Goal: Information Seeking & Learning: Learn about a topic

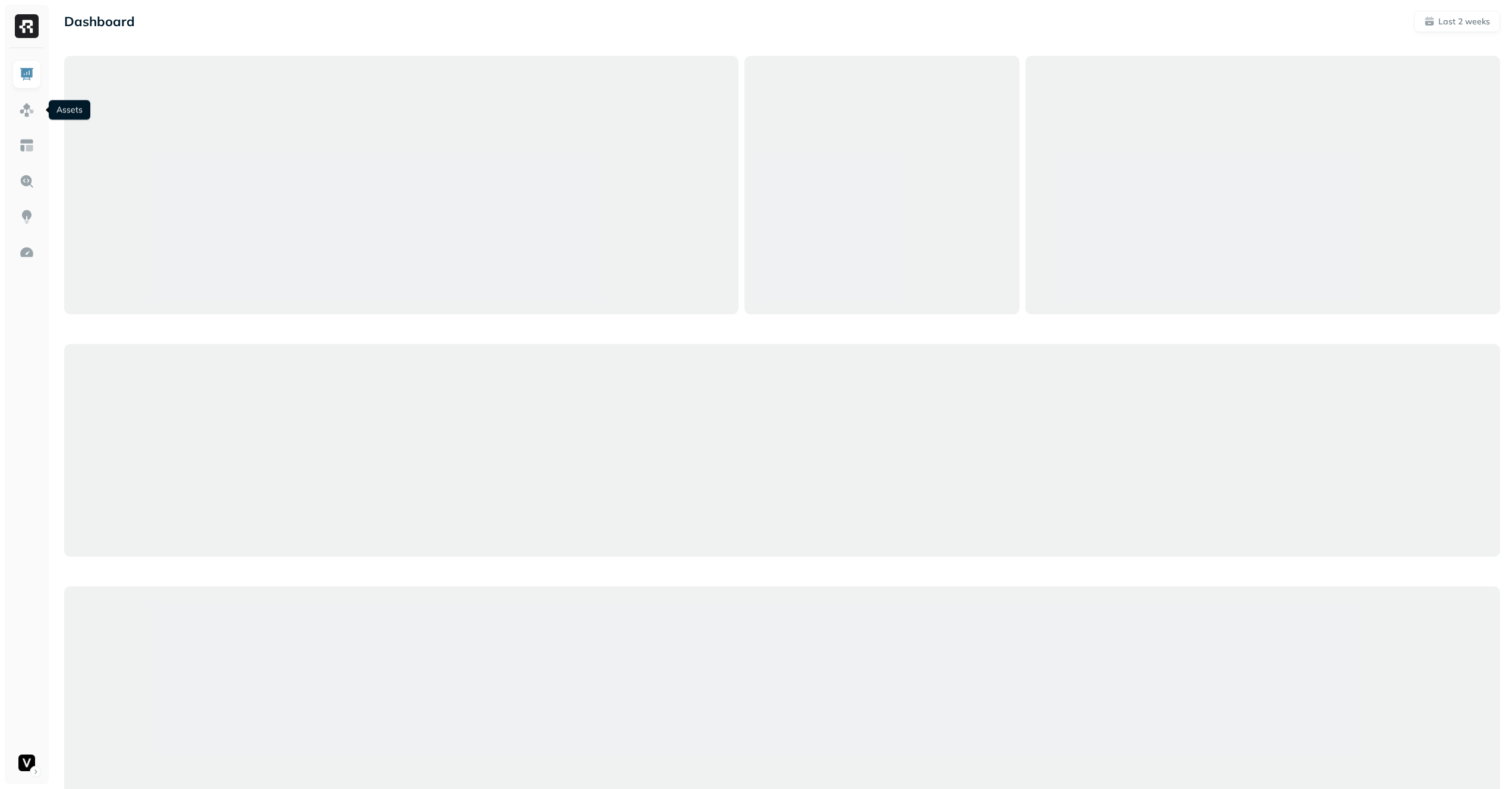
click at [29, 105] on img at bounding box center [26, 110] width 15 height 15
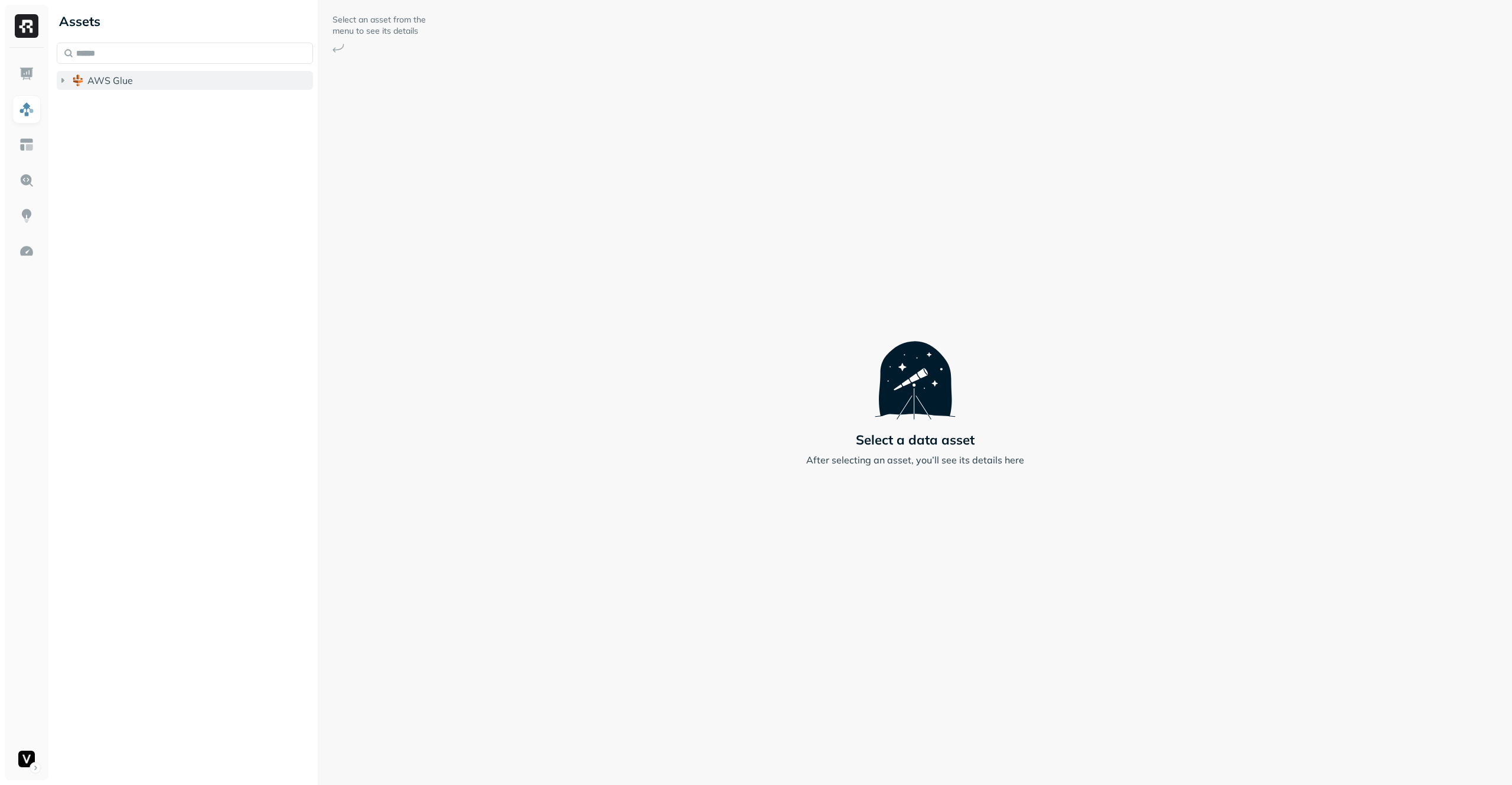
click at [205, 84] on button "AWS Glue" at bounding box center [184, 80] width 256 height 19
click at [199, 103] on button "adn_lakehouse_bronze" at bounding box center [190, 102] width 245 height 19
click at [193, 182] on button "adn_lakehouse_silver" at bounding box center [190, 173] width 245 height 19
click at [182, 203] on button "Tables ( 116 )" at bounding box center [198, 196] width 234 height 19
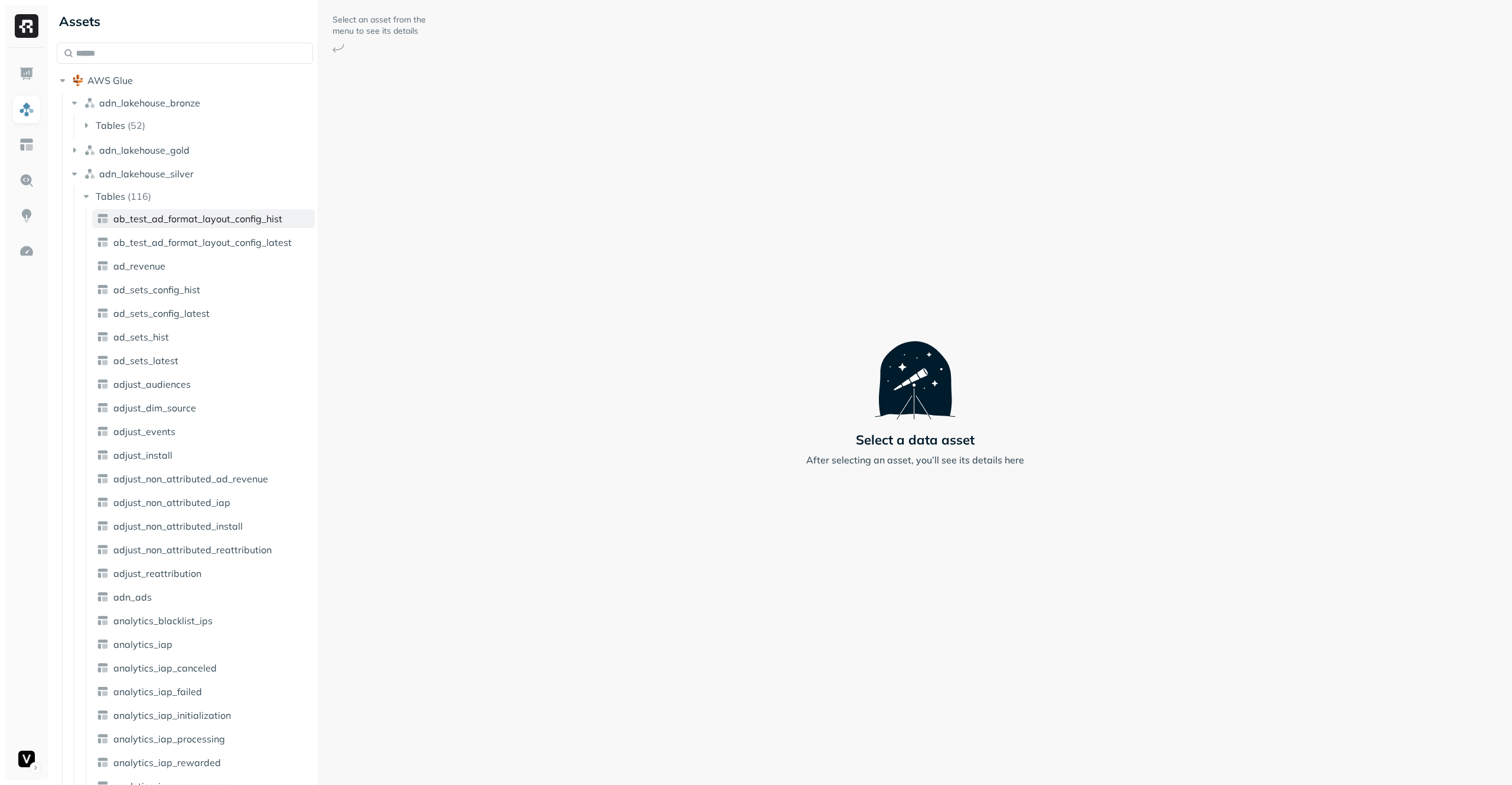
click at [175, 225] on link "ab_test_ad_format_layout_config_hist" at bounding box center [203, 218] width 222 height 19
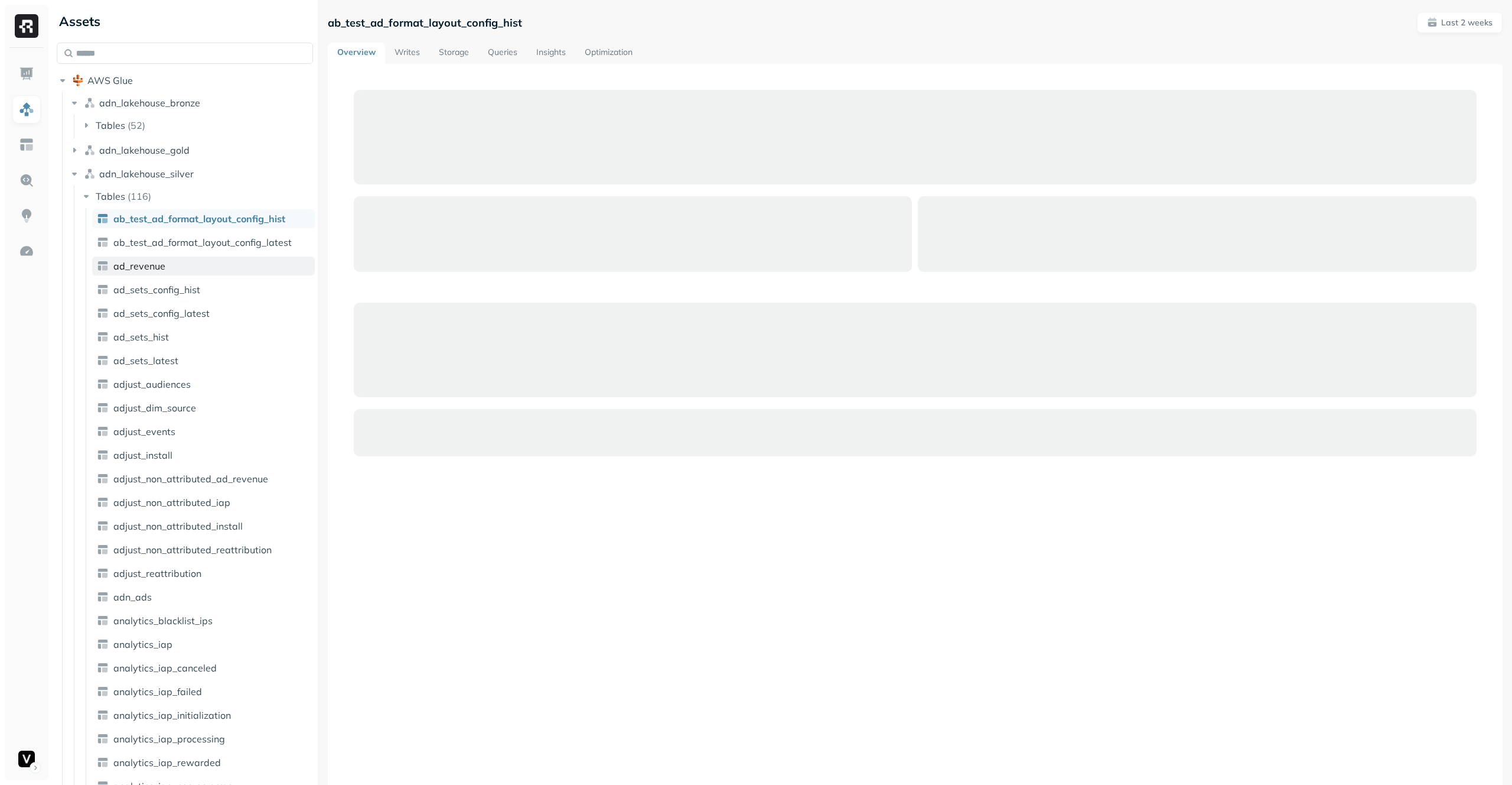
click at [179, 265] on link "ad_revenue" at bounding box center [203, 265] width 222 height 19
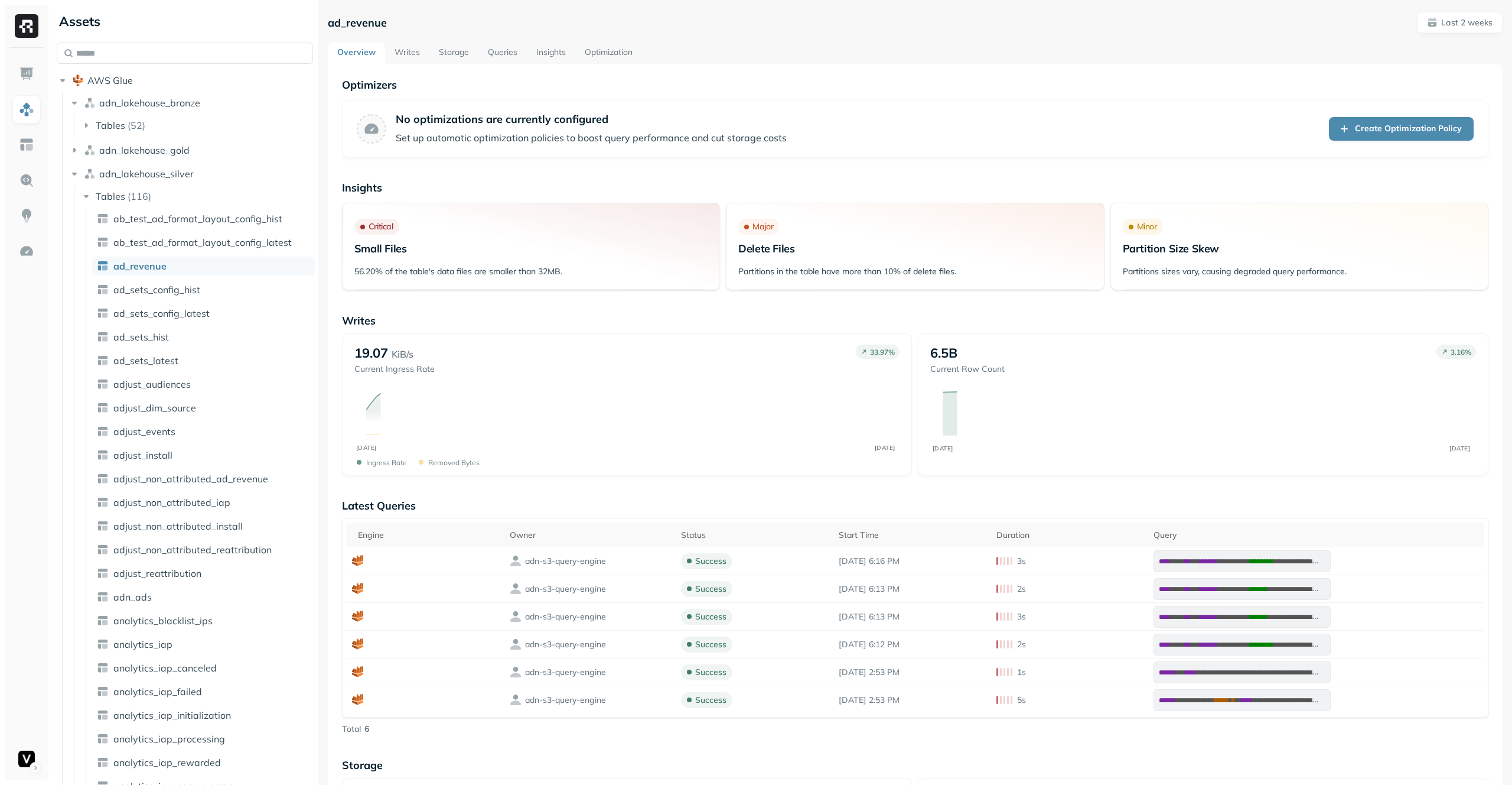
click at [609, 54] on link "Optimization" at bounding box center [609, 53] width 66 height 21
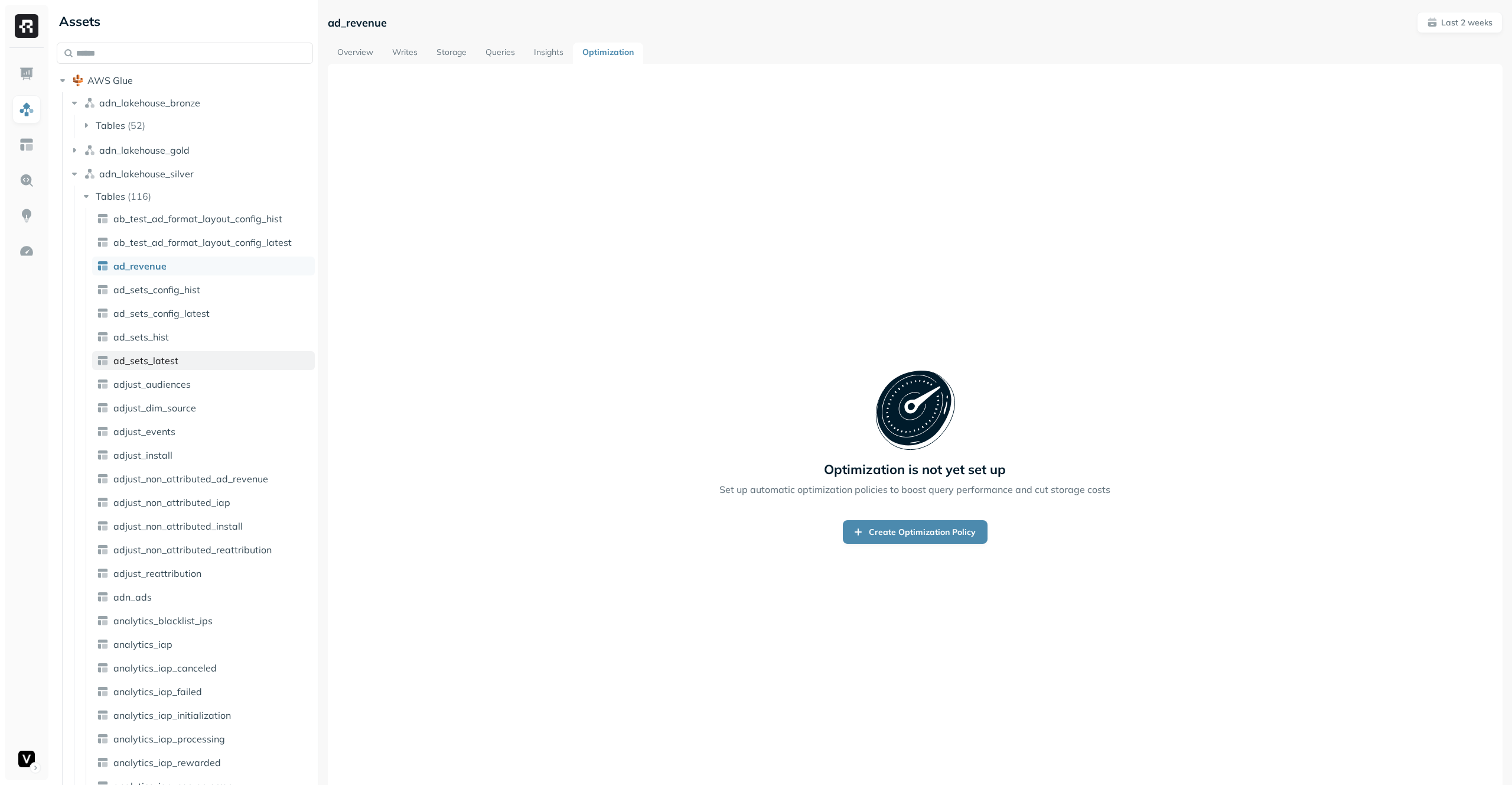
click at [199, 369] on link "ad_sets_latest" at bounding box center [203, 360] width 222 height 19
click at [74, 173] on icon "button" at bounding box center [74, 174] width 4 height 3
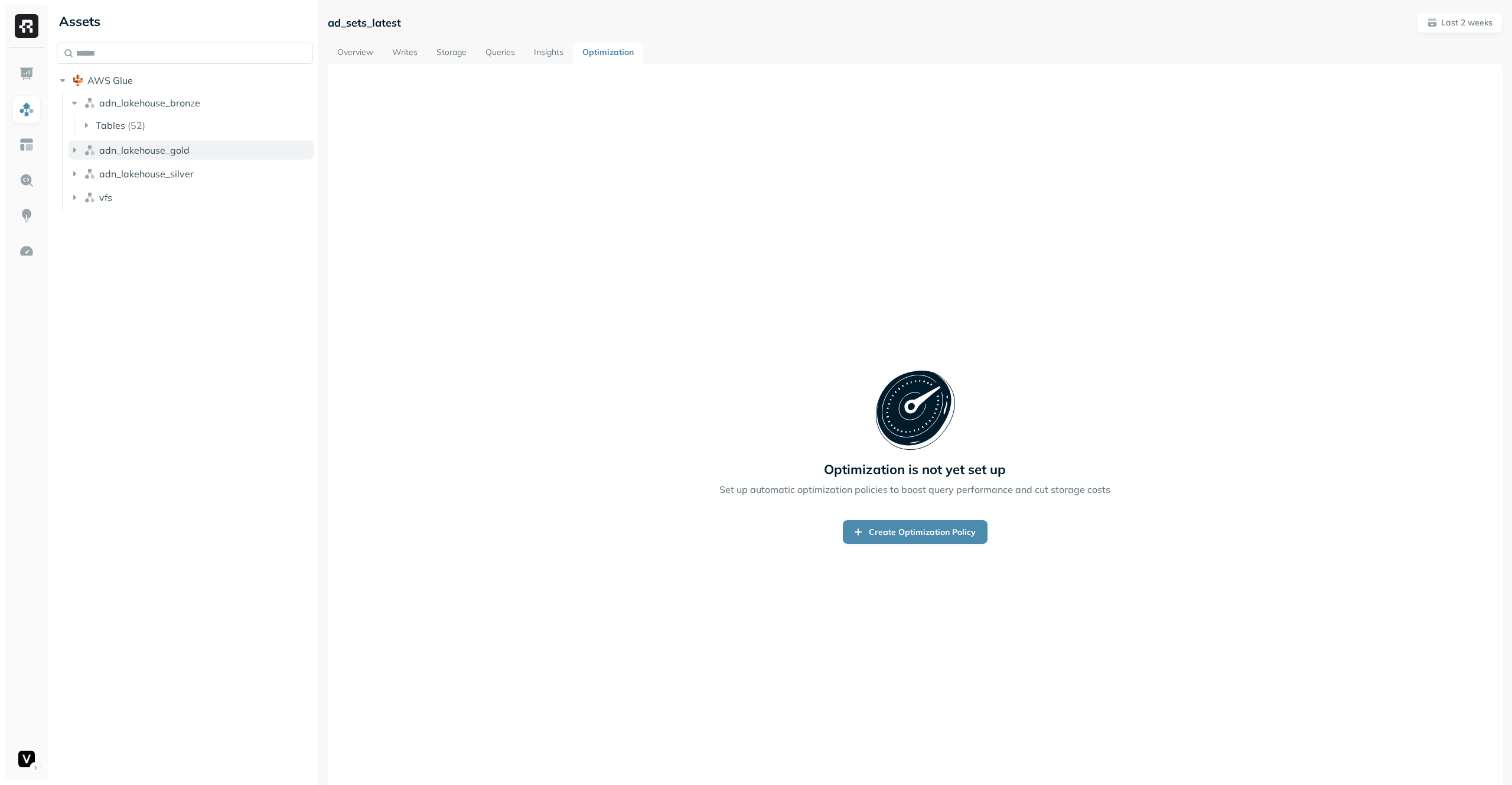
click at [79, 157] on button "adn_lakehouse_gold" at bounding box center [190, 150] width 245 height 19
click at [96, 176] on span "Tables" at bounding box center [110, 172] width 29 height 12
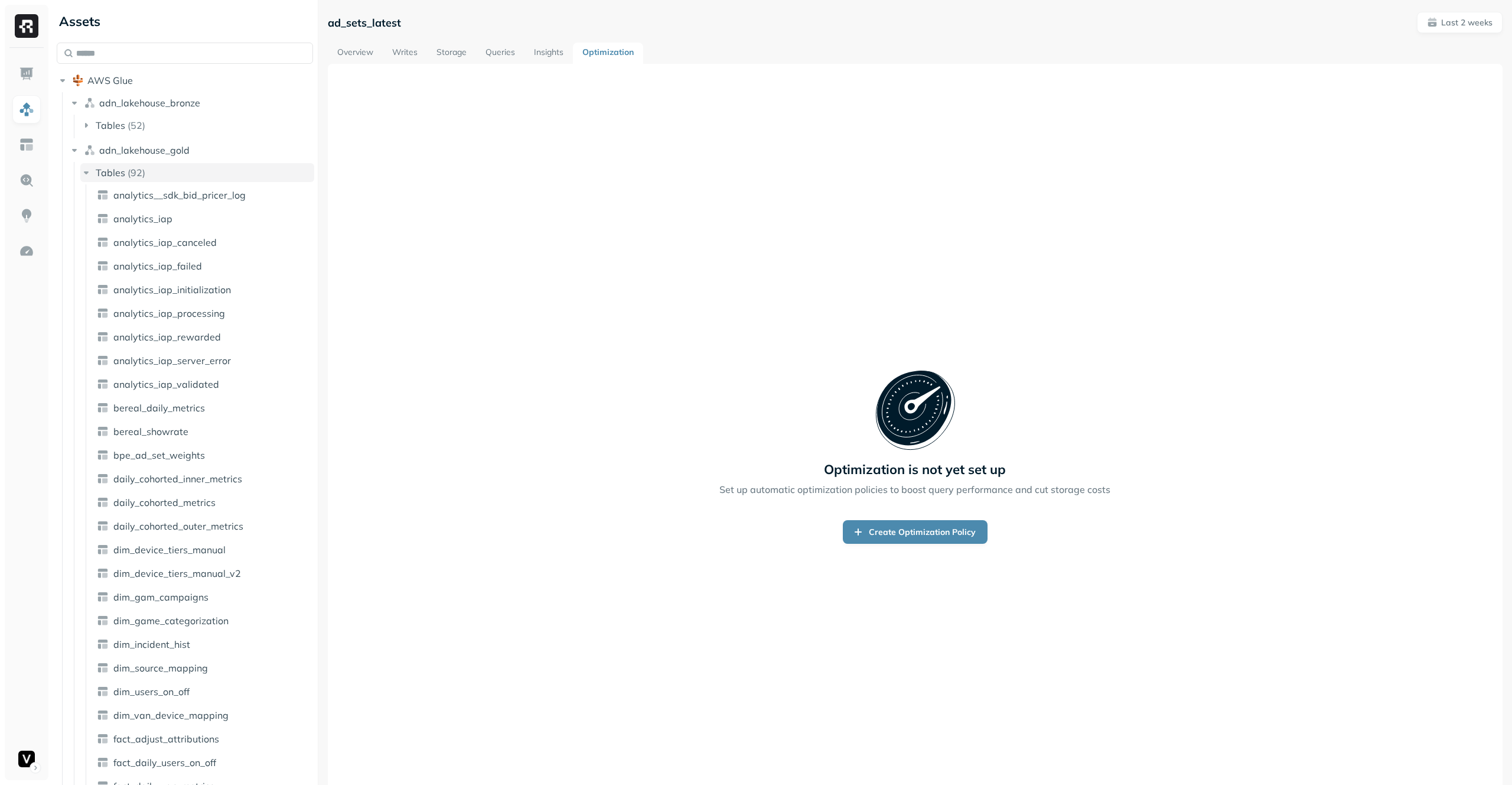
click at [98, 175] on span "Tables" at bounding box center [110, 172] width 29 height 12
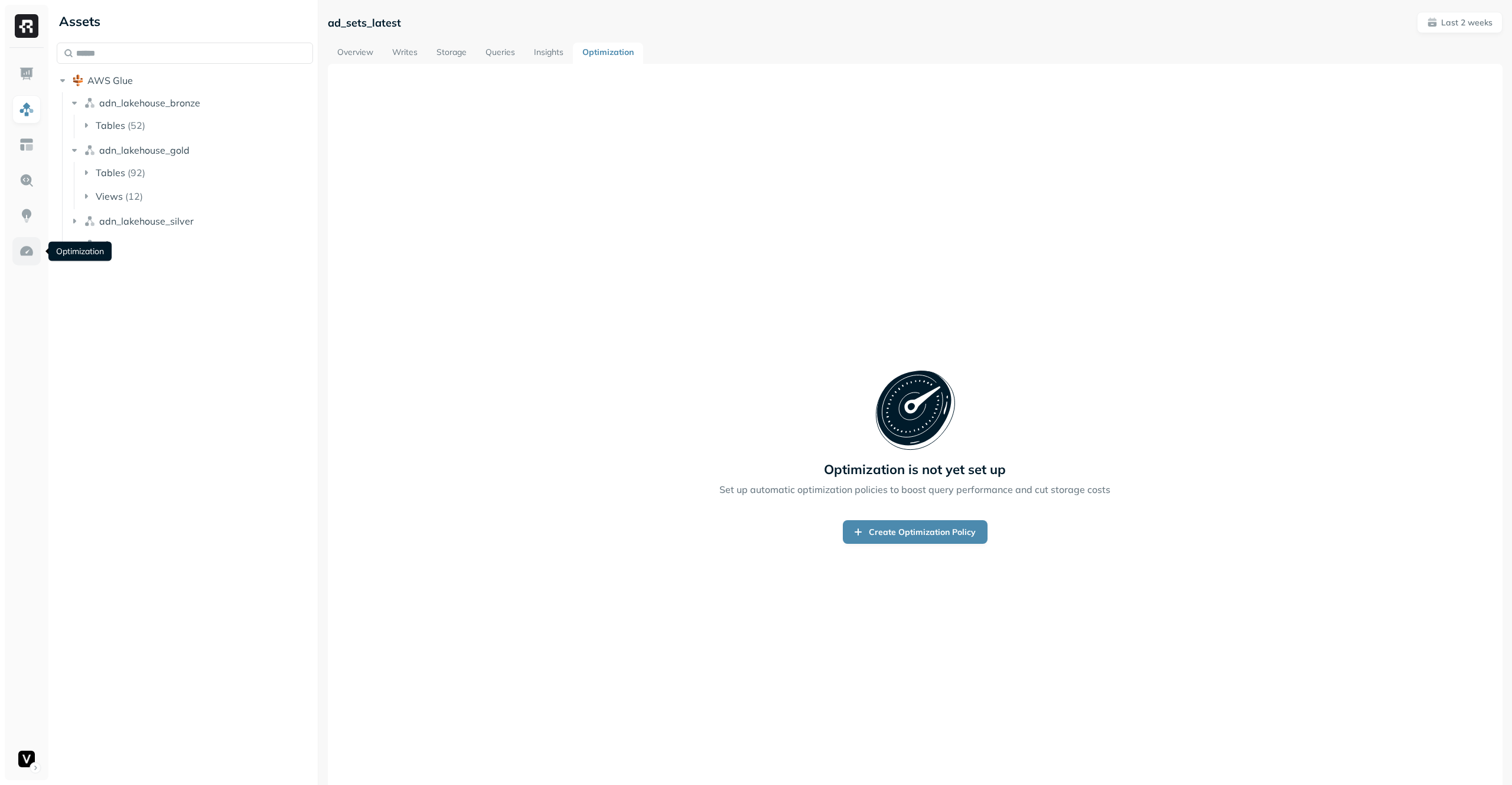
click at [31, 249] on img at bounding box center [26, 251] width 15 height 15
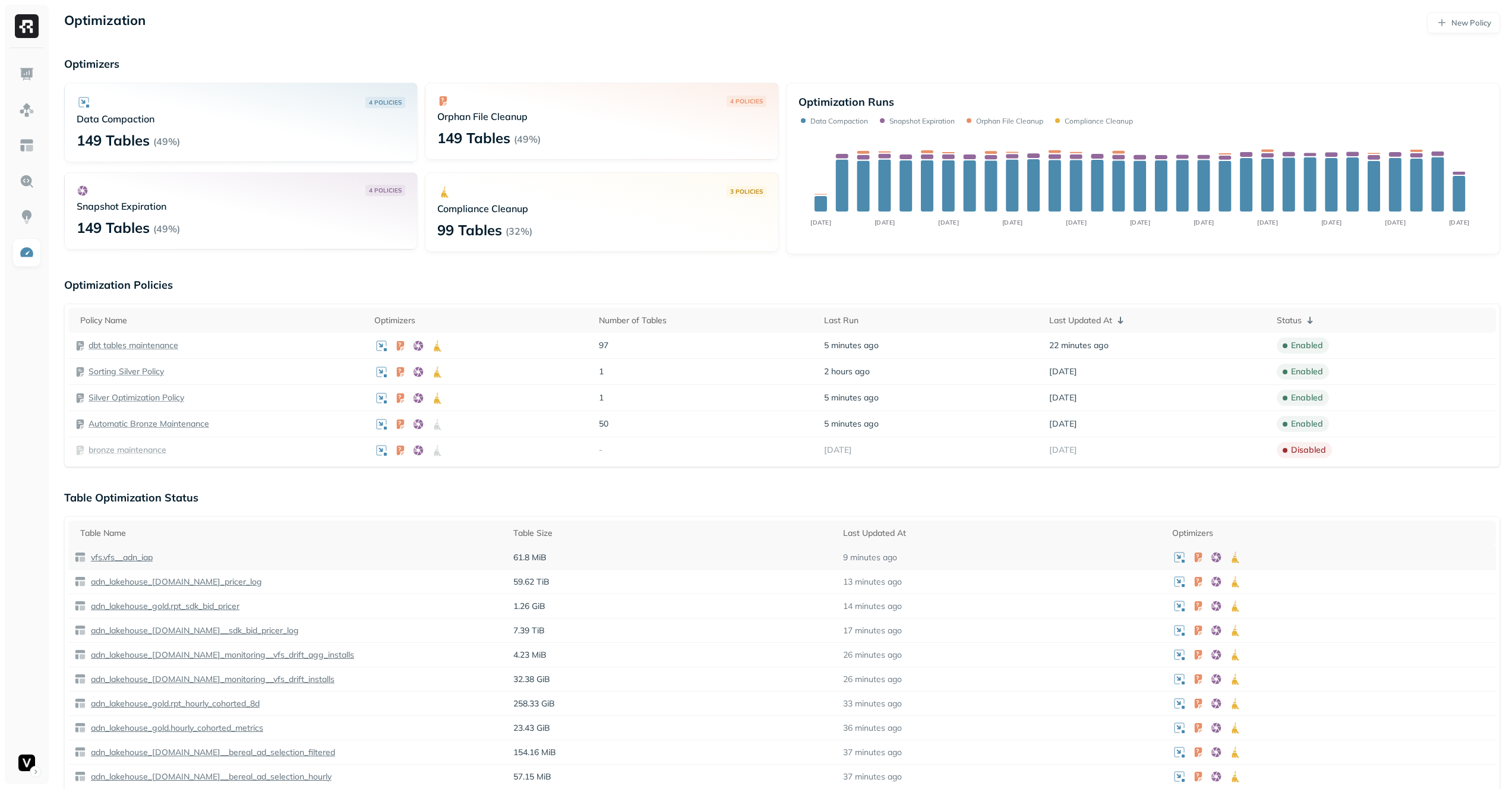
click at [136, 558] on p "vfs.vfs__adn_iap" at bounding box center [120, 557] width 64 height 12
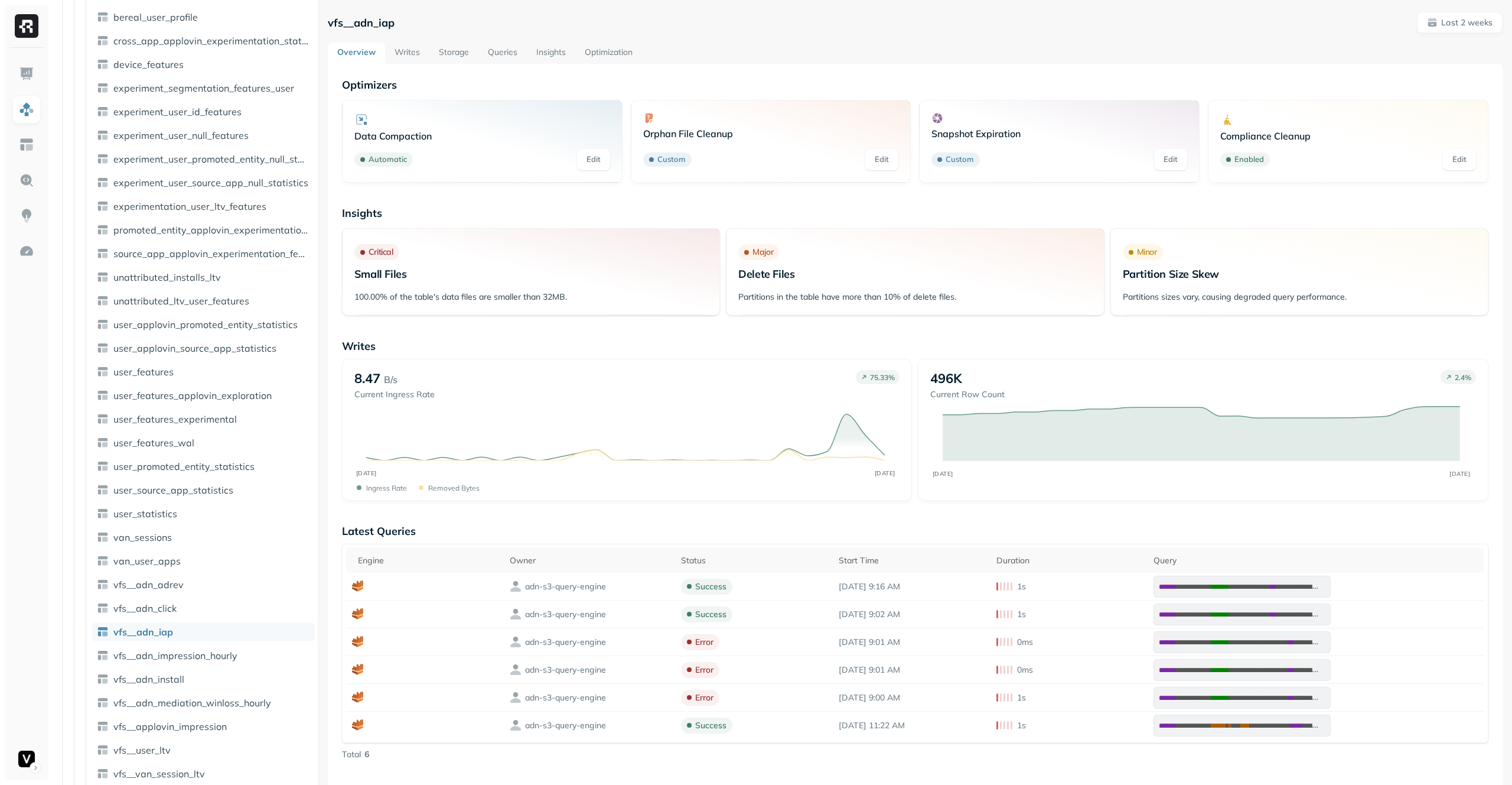
scroll to position [517, 0]
click at [609, 51] on link "Optimization" at bounding box center [609, 53] width 66 height 21
